Goal: Transaction & Acquisition: Purchase product/service

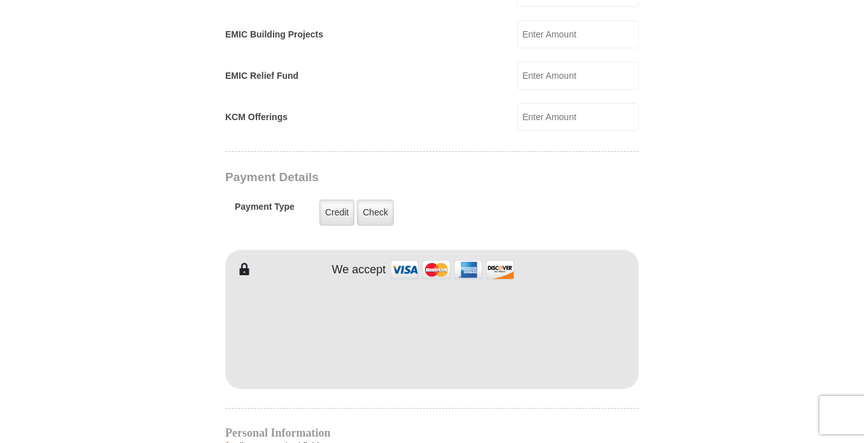
scroll to position [898, 0]
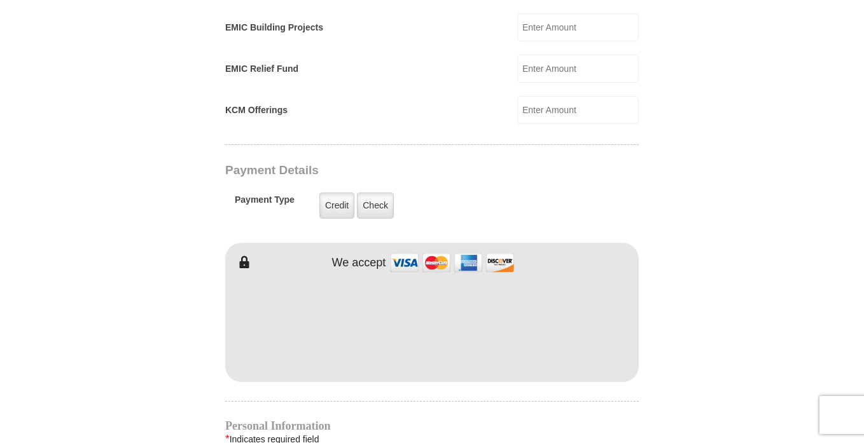
type input "200"
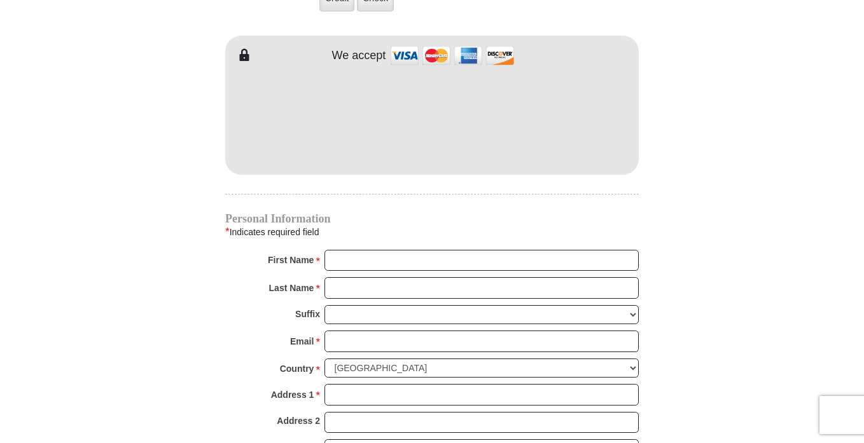
scroll to position [1126, 0]
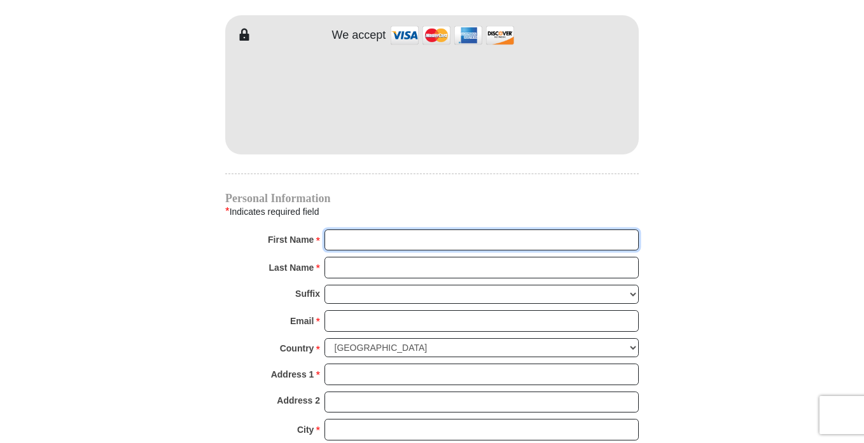
click at [523, 230] on input "First Name *" at bounding box center [481, 241] width 314 height 22
type input "[PERSON_NAME]"
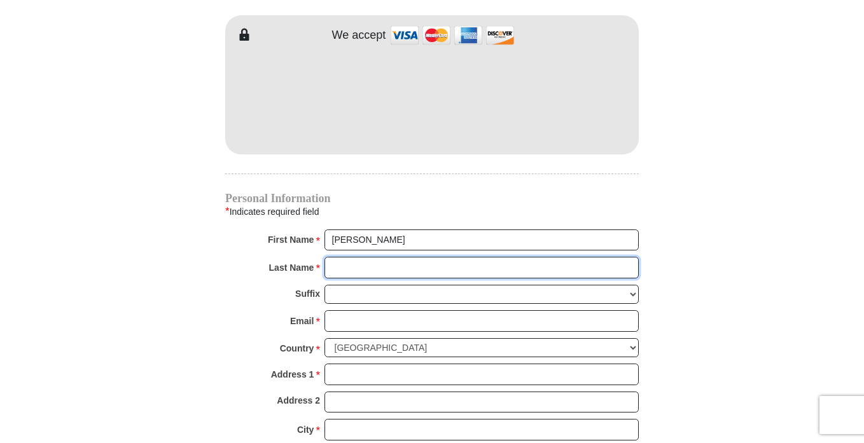
click at [431, 258] on input "Last Name *" at bounding box center [481, 268] width 314 height 22
type input "[PERSON_NAME]"
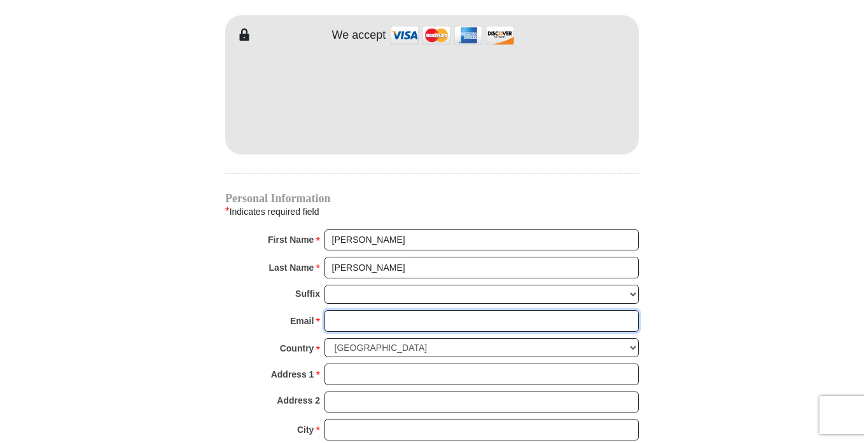
click at [399, 310] on input "Email *" at bounding box center [481, 321] width 314 height 22
type input "[EMAIL_ADDRESS][DOMAIN_NAME]"
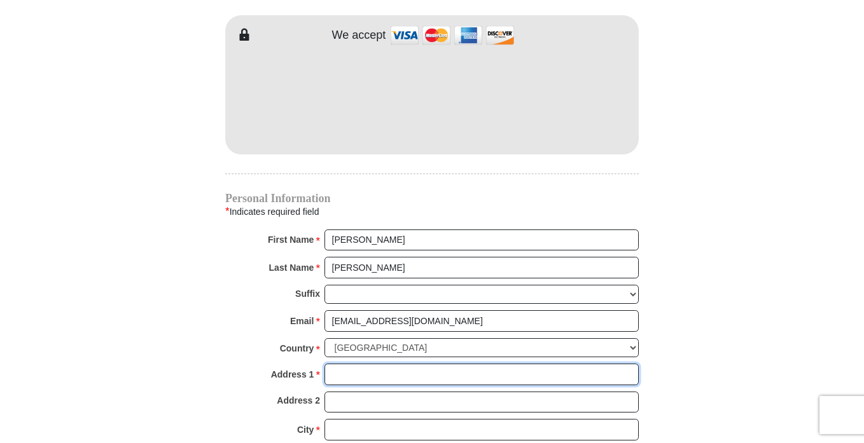
type input "[STREET_ADDRESS]"
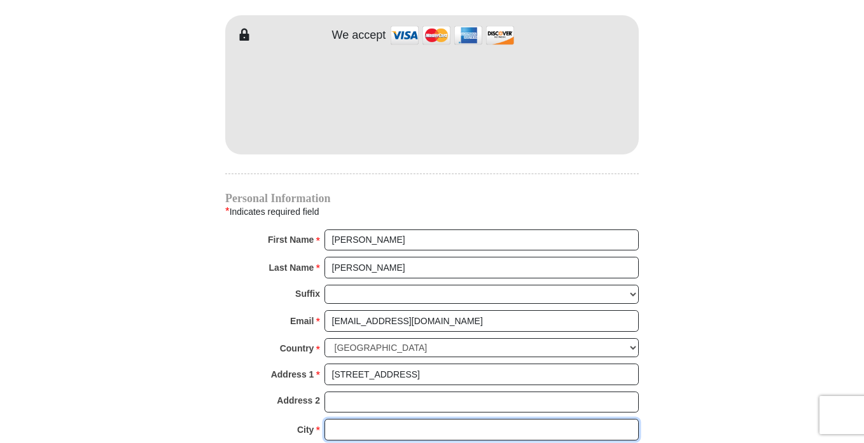
type input "Deltona"
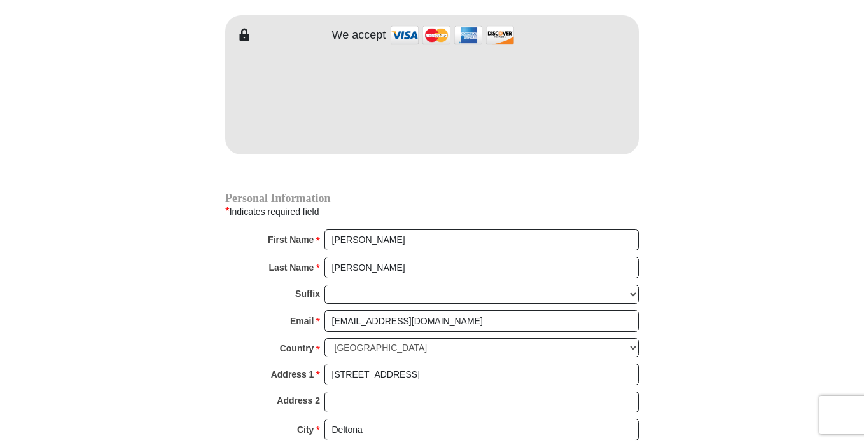
select select "FL"
type input "32738"
type input "4073147577"
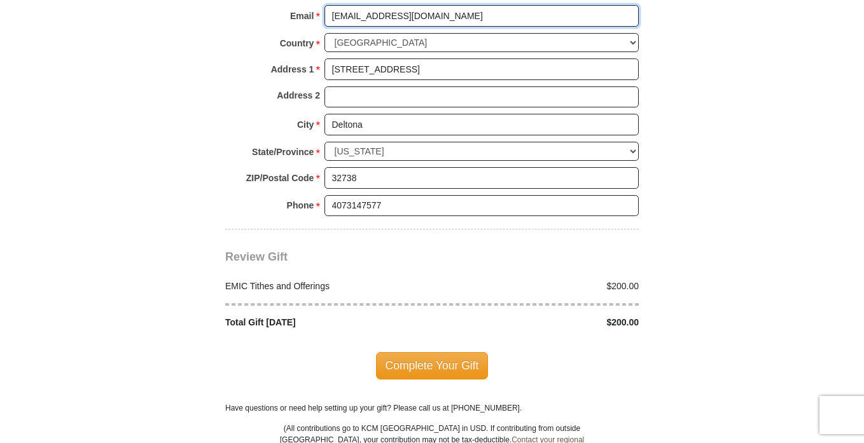
scroll to position [1432, 0]
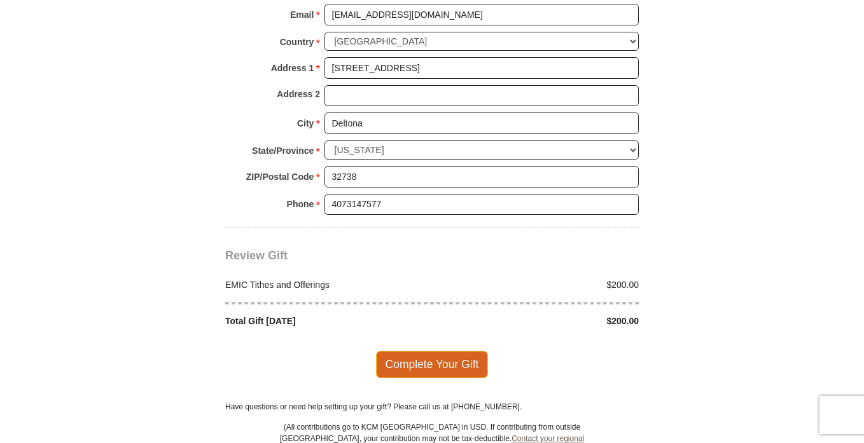
click at [445, 352] on span "Complete Your Gift" at bounding box center [432, 364] width 113 height 27
